Goal: Information Seeking & Learning: Learn about a topic

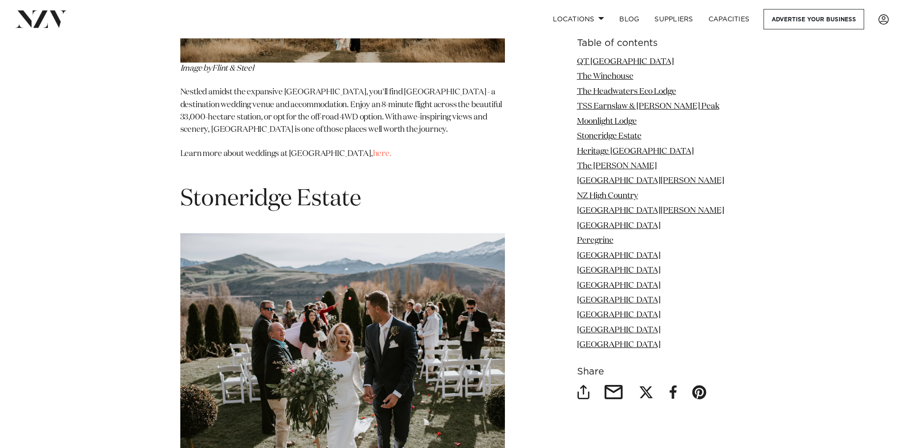
scroll to position [3083, 0]
click at [323, 189] on span "Stoneridge Estate" at bounding box center [270, 200] width 181 height 23
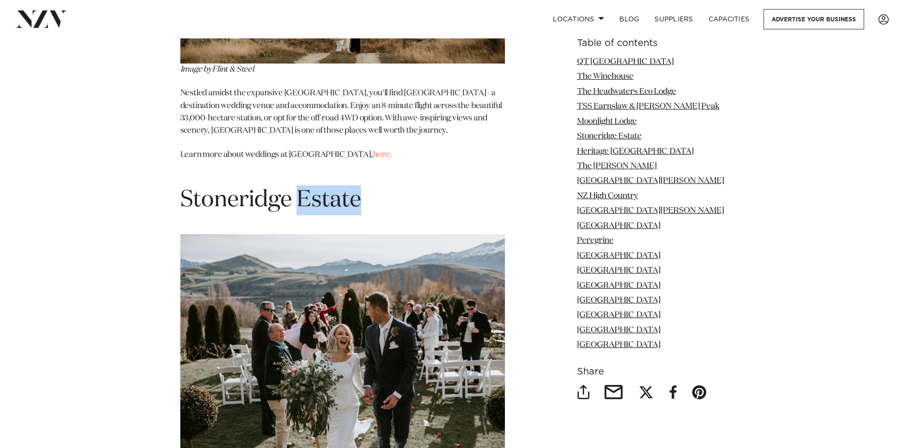
click at [323, 189] on span "Stoneridge Estate" at bounding box center [270, 200] width 181 height 23
drag, startPoint x: 353, startPoint y: 124, endPoint x: 360, endPoint y: 129, distance: 7.9
click at [360, 189] on span "Stoneridge Estate" at bounding box center [270, 200] width 181 height 23
click at [346, 189] on span "Stoneridge Estate" at bounding box center [270, 200] width 181 height 23
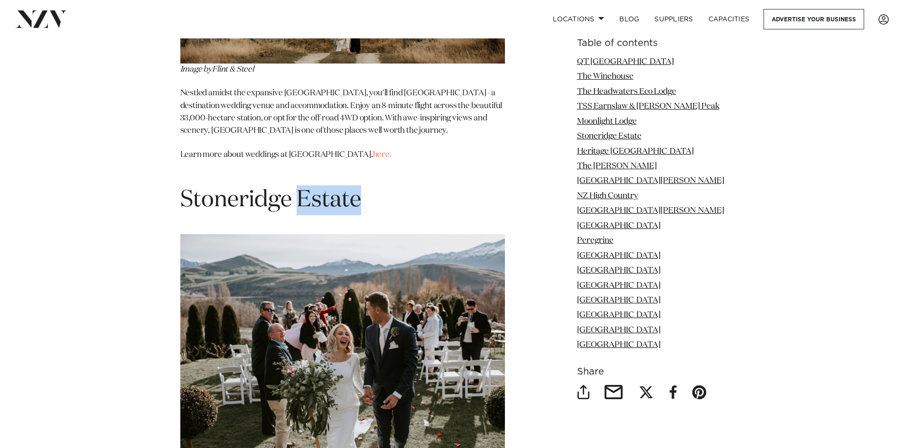
click at [346, 189] on span "Stoneridge Estate" at bounding box center [270, 200] width 181 height 23
copy section "Stoneridge Estate"
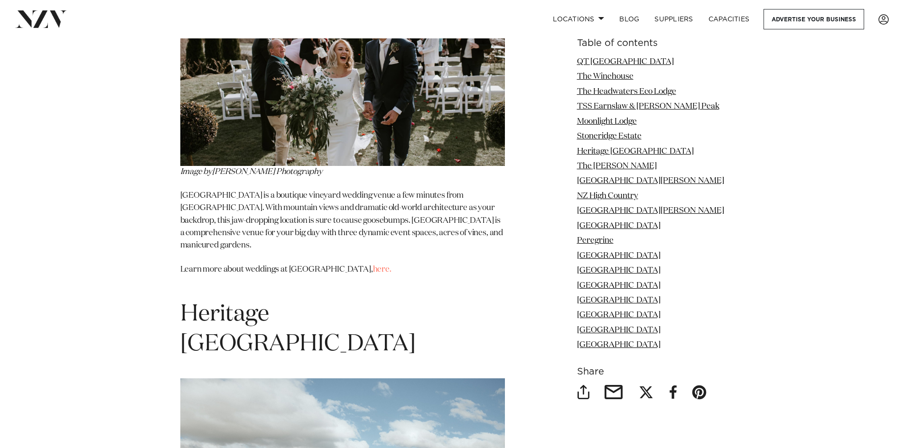
scroll to position [3130, 0]
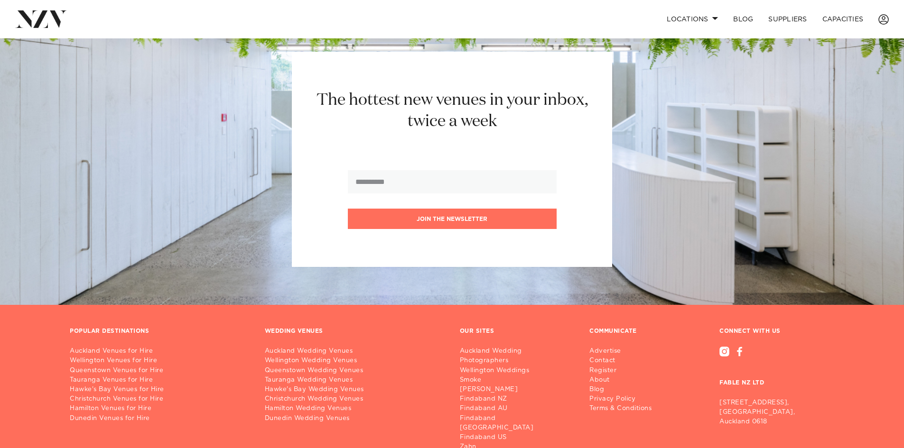
scroll to position [711, 0]
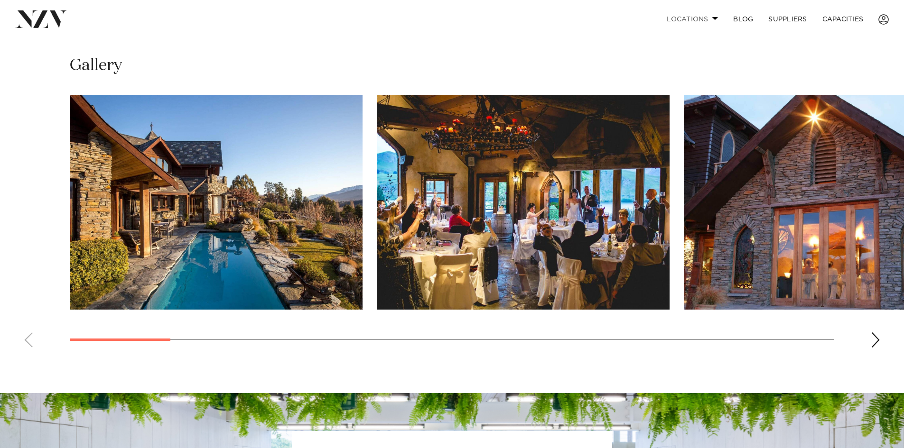
click at [684, 19] on link "Locations" at bounding box center [692, 19] width 66 height 20
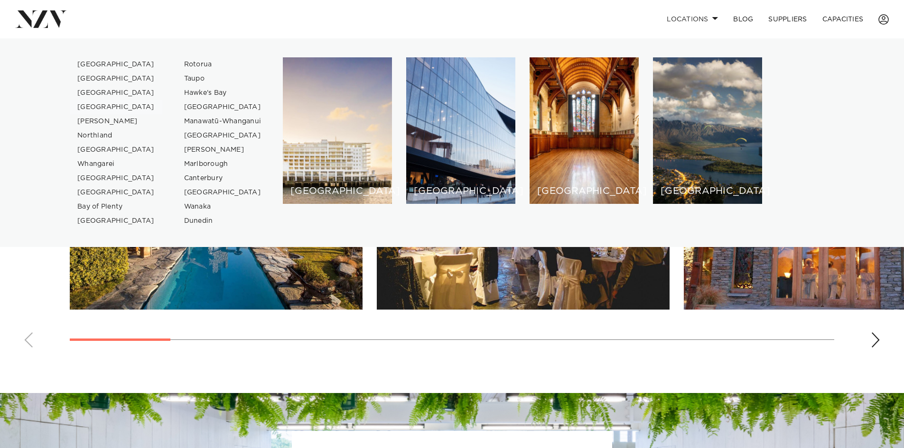
click at [101, 105] on link "[GEOGRAPHIC_DATA]" at bounding box center [116, 107] width 92 height 14
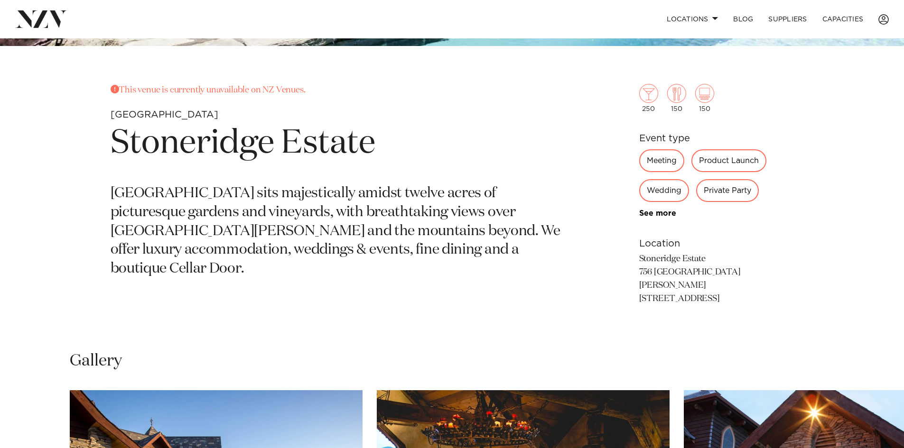
scroll to position [424, 0]
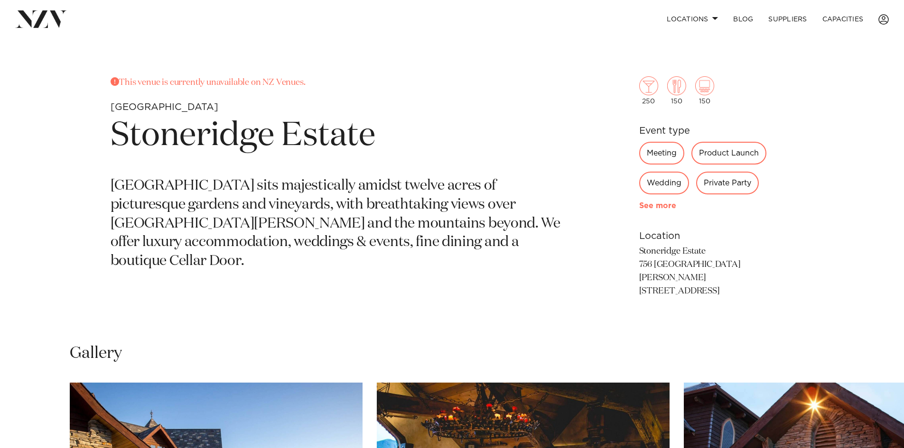
click at [660, 208] on link "See more" at bounding box center [676, 206] width 74 height 8
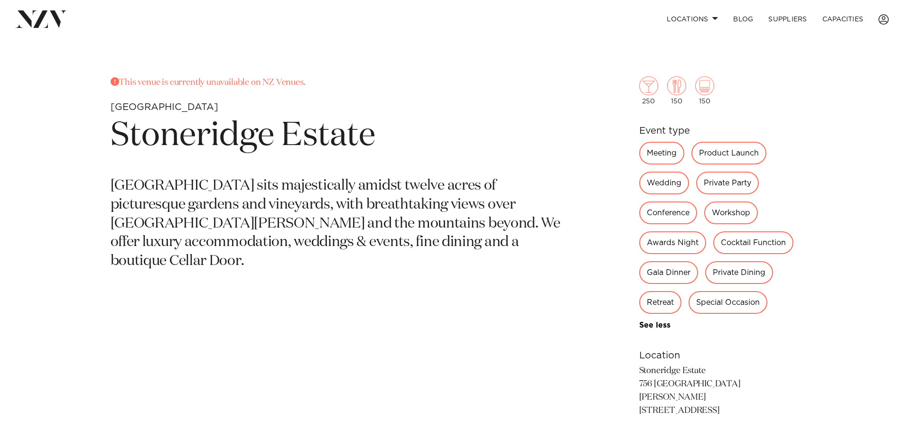
click at [229, 142] on h1 "Stoneridge Estate" at bounding box center [341, 136] width 461 height 44
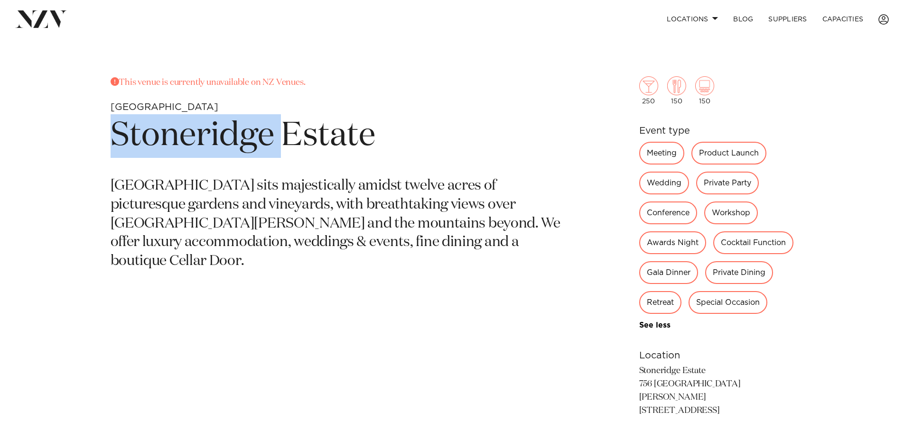
click at [229, 142] on h1 "Stoneridge Estate" at bounding box center [341, 136] width 461 height 44
copy section "Stoneridge Estate"
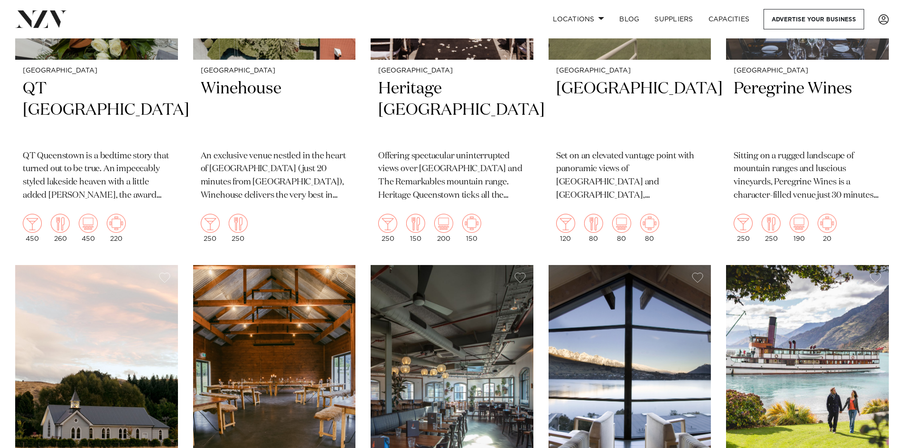
scroll to position [617, 0]
